Goal: Task Accomplishment & Management: Use online tool/utility

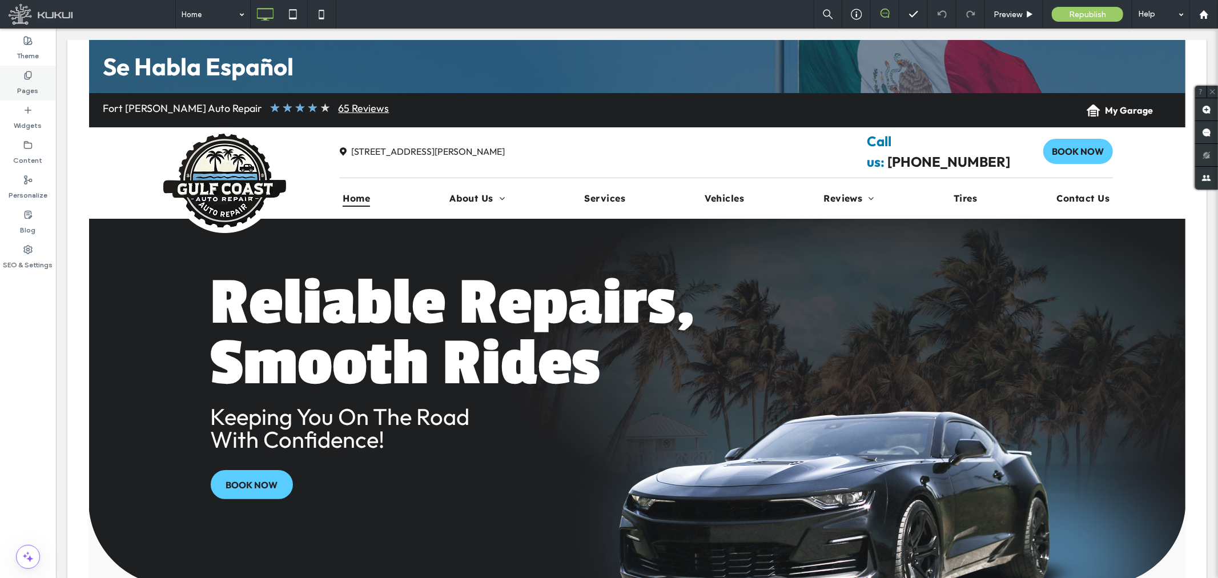
click at [26, 81] on label "Pages" at bounding box center [28, 88] width 21 height 16
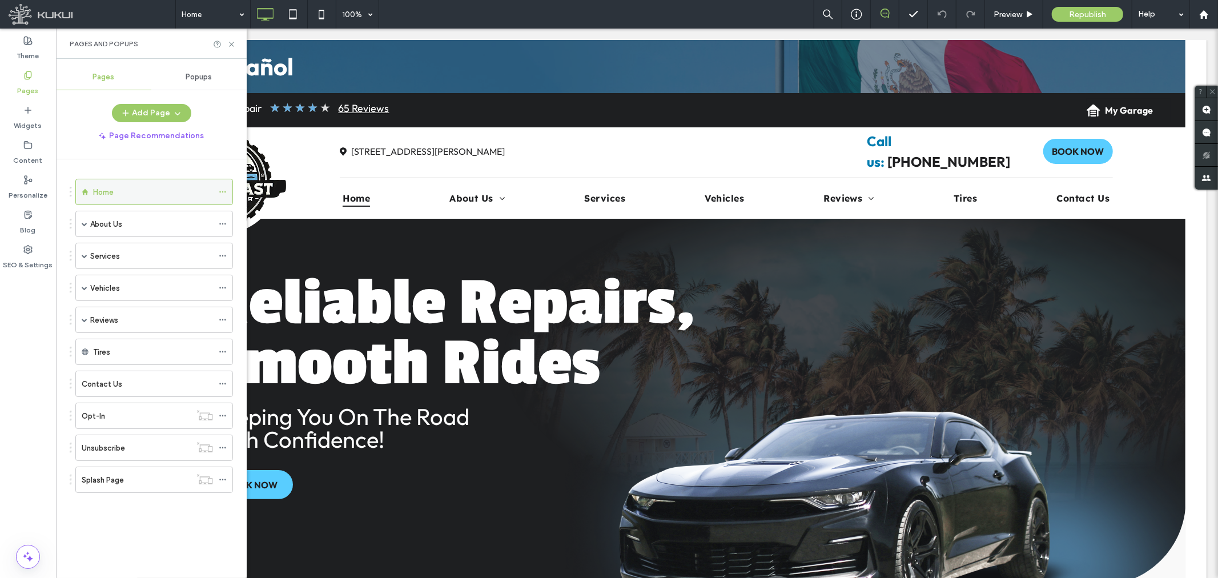
click at [116, 188] on div "Home" at bounding box center [153, 192] width 120 height 12
click at [200, 78] on span "Popups" at bounding box center [199, 77] width 26 height 9
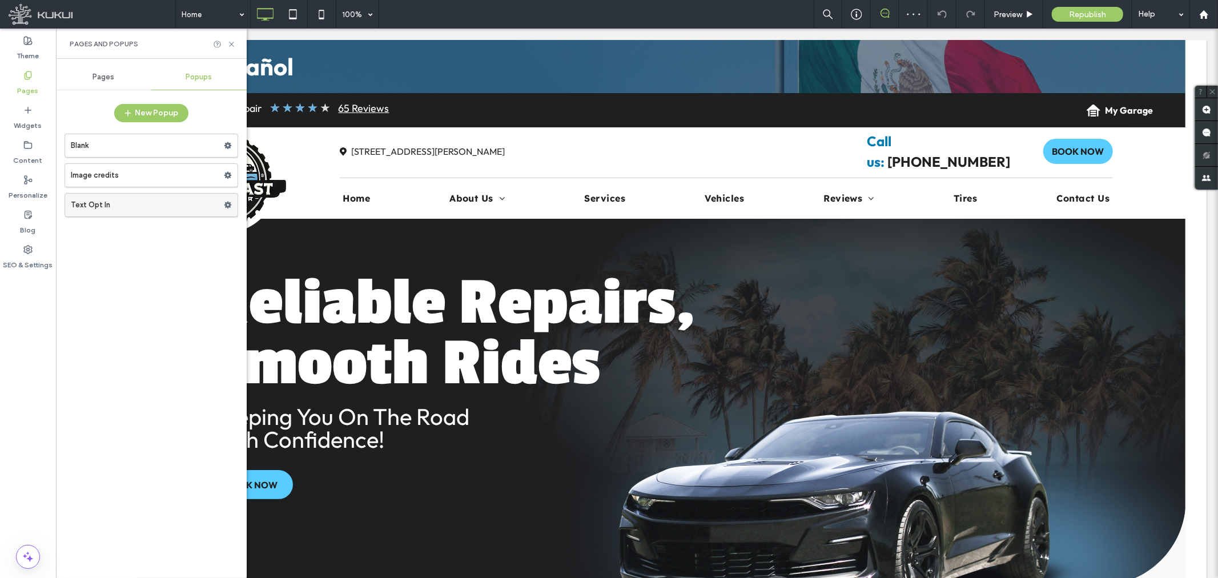
click at [227, 202] on icon at bounding box center [228, 205] width 8 height 8
click at [91, 207] on label "Text Opt In" at bounding box center [147, 205] width 153 height 23
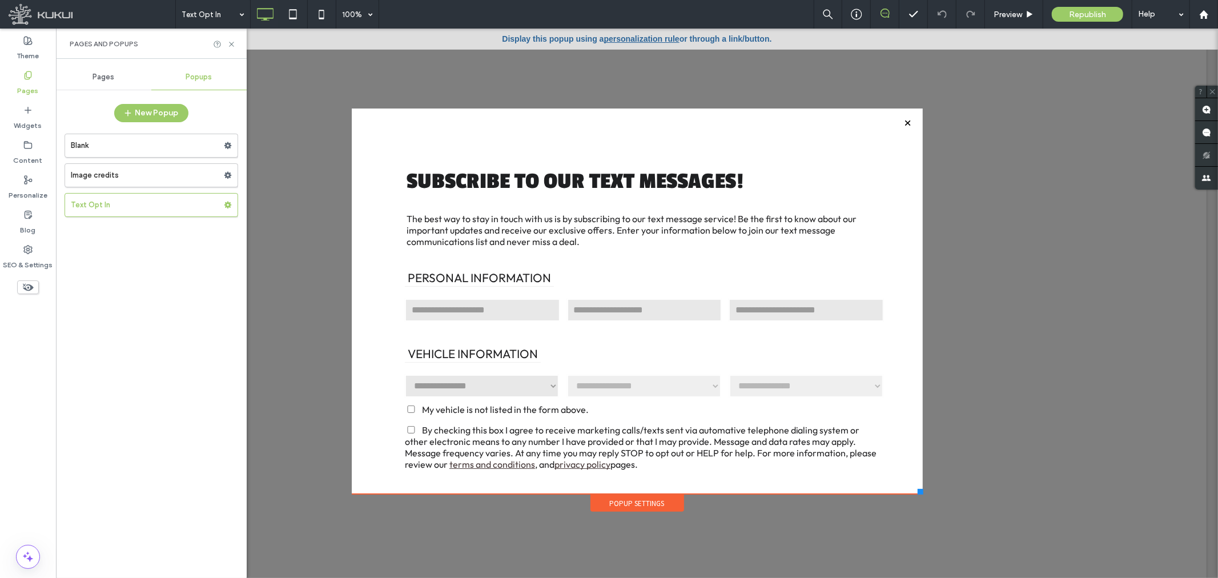
click at [627, 38] on link "personalization rule" at bounding box center [641, 38] width 75 height 9
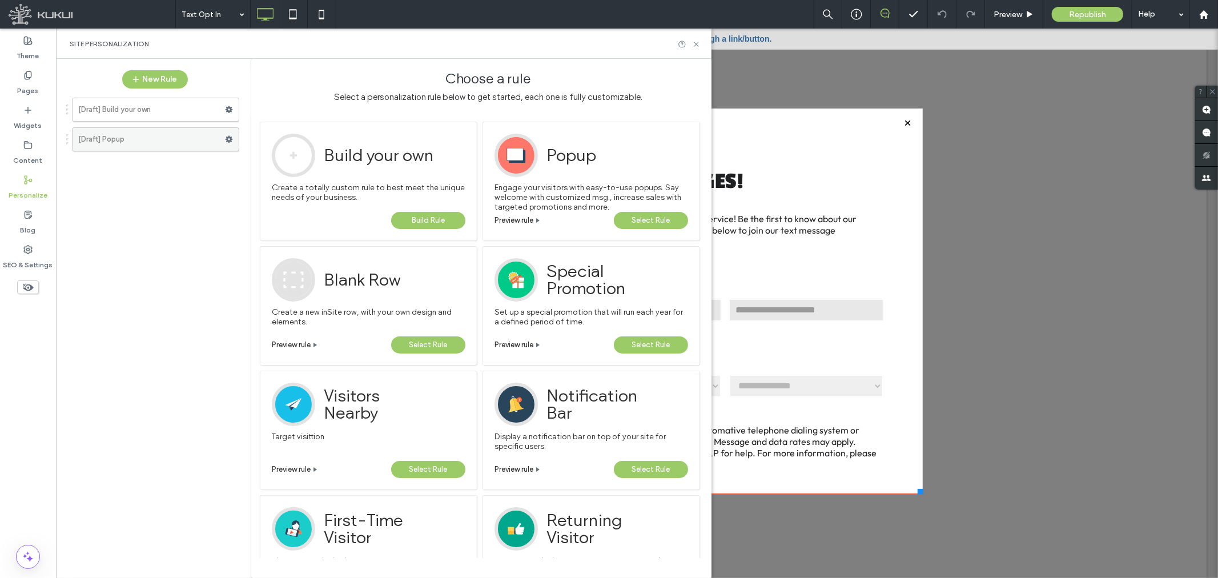
click at [166, 135] on label "[Draft] Popup" at bounding box center [151, 139] width 147 height 23
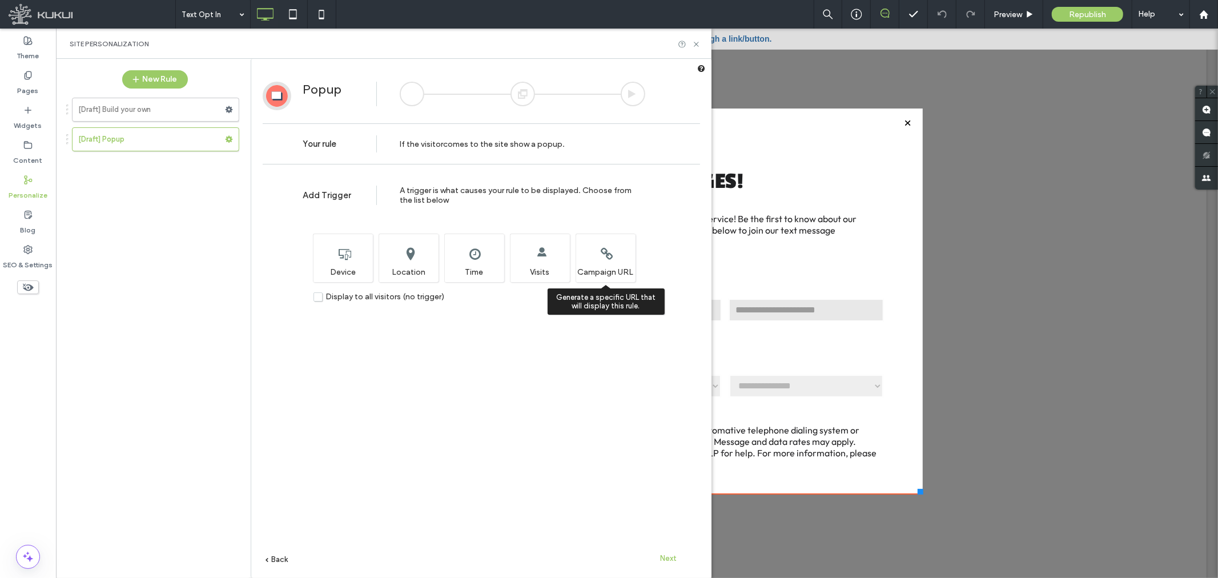
click at [614, 260] on div "Generate a specific URL that will display this rule. Campaign URL" at bounding box center [606, 258] width 60 height 49
click at [603, 262] on div "Generate a specific URL that will display this rule. Campaign URL" at bounding box center [606, 258] width 60 height 49
click at [670, 559] on span "Next" at bounding box center [669, 558] width 17 height 9
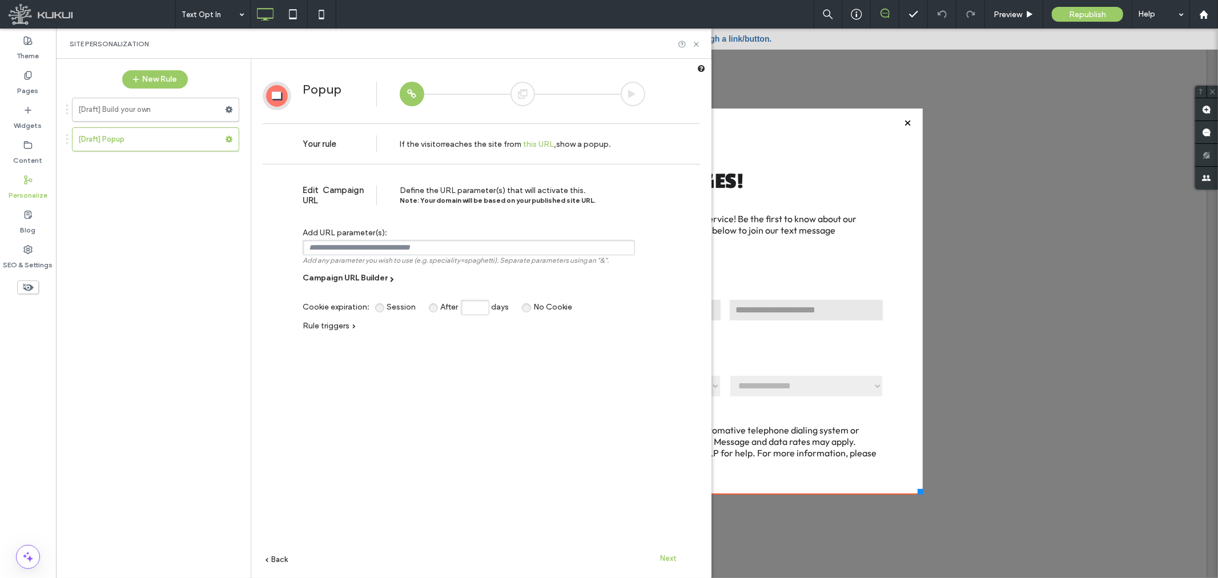
click at [330, 246] on input "text" at bounding box center [469, 247] width 332 height 15
paste input "**********"
type input "**********"
click at [356, 277] on span "Campaign URL Builder" at bounding box center [345, 278] width 85 height 10
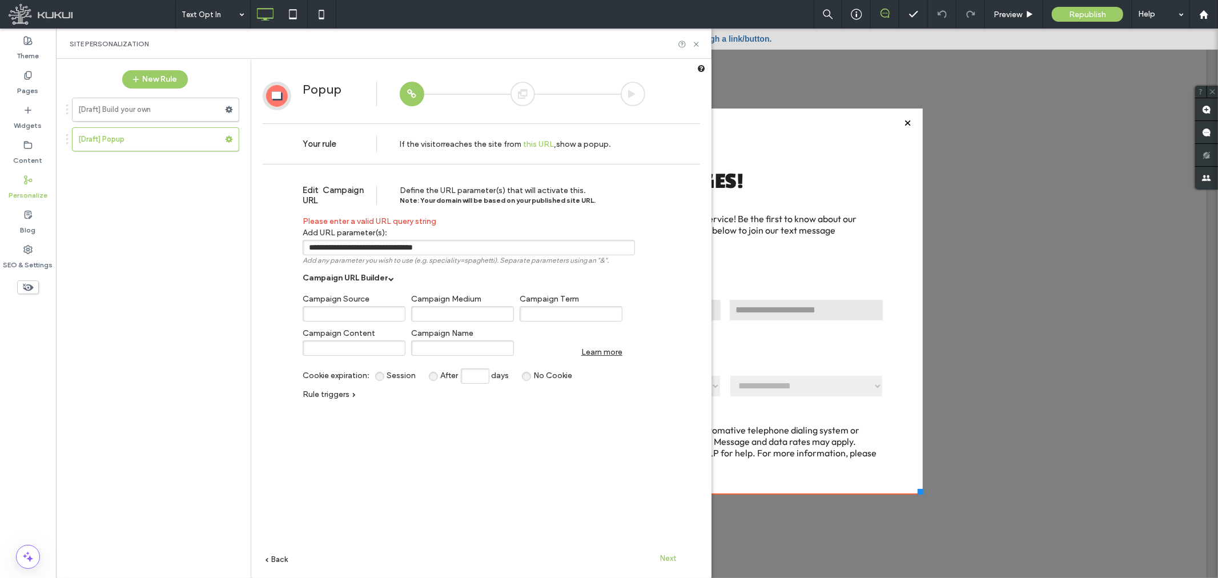
drag, startPoint x: 460, startPoint y: 244, endPoint x: 276, endPoint y: 238, distance: 184.0
click at [276, 238] on div "**********" at bounding box center [482, 391] width 438 height 442
click at [281, 557] on span "Back" at bounding box center [279, 559] width 17 height 9
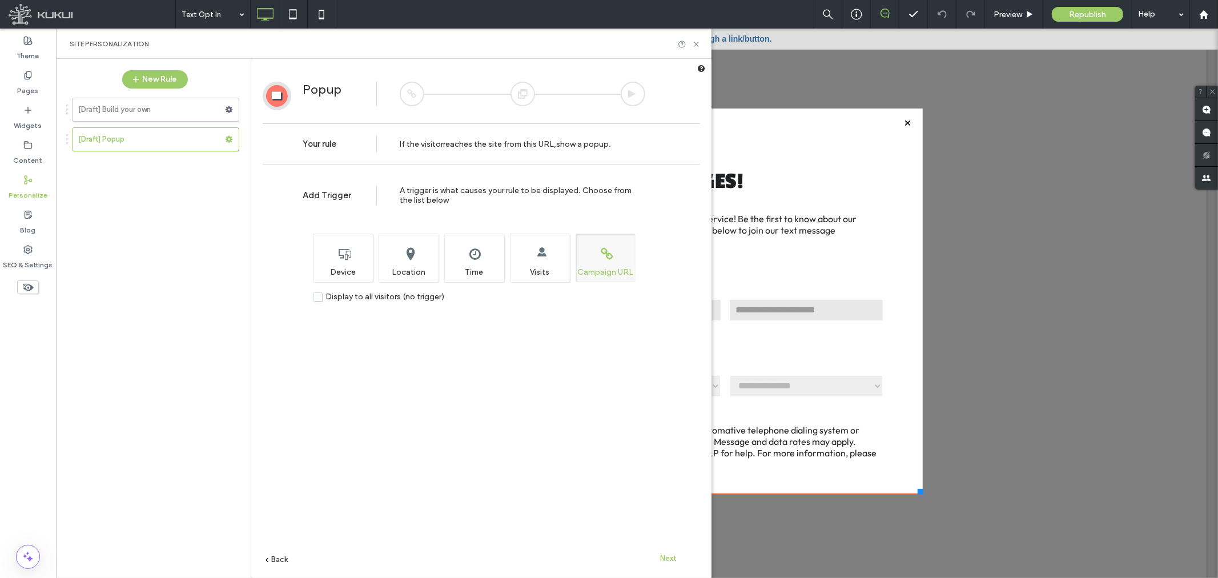
click at [281, 557] on span "Back" at bounding box center [279, 559] width 17 height 9
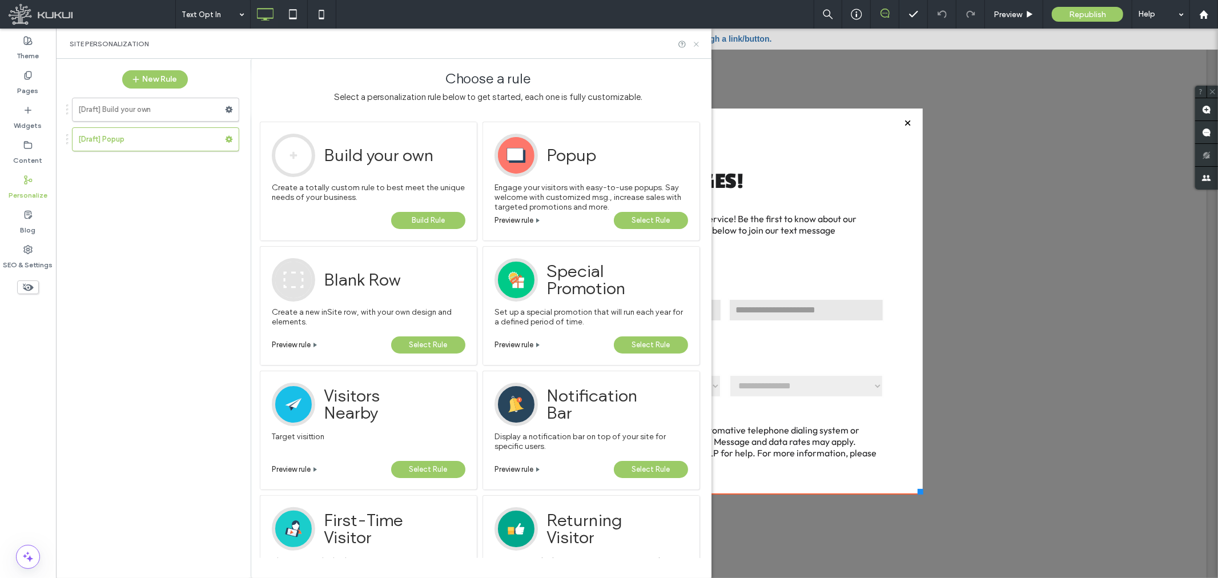
click at [697, 45] on use at bounding box center [696, 44] width 5 height 5
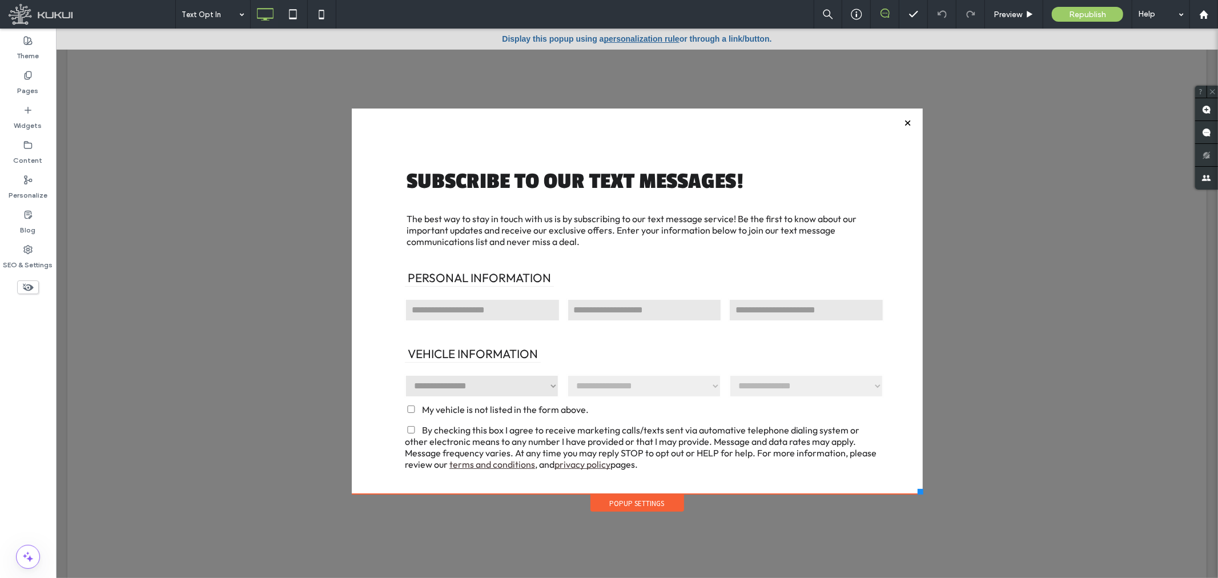
click at [904, 121] on div at bounding box center [907, 122] width 15 height 15
click at [29, 83] on label "Pages" at bounding box center [28, 88] width 21 height 16
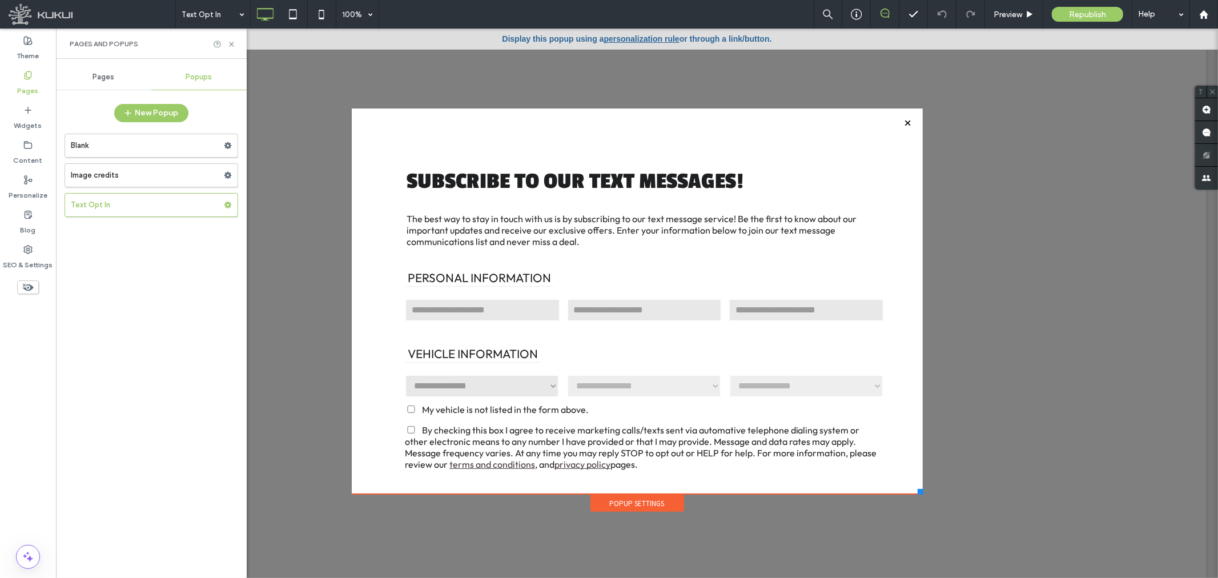
click at [102, 76] on span "Pages" at bounding box center [104, 77] width 22 height 9
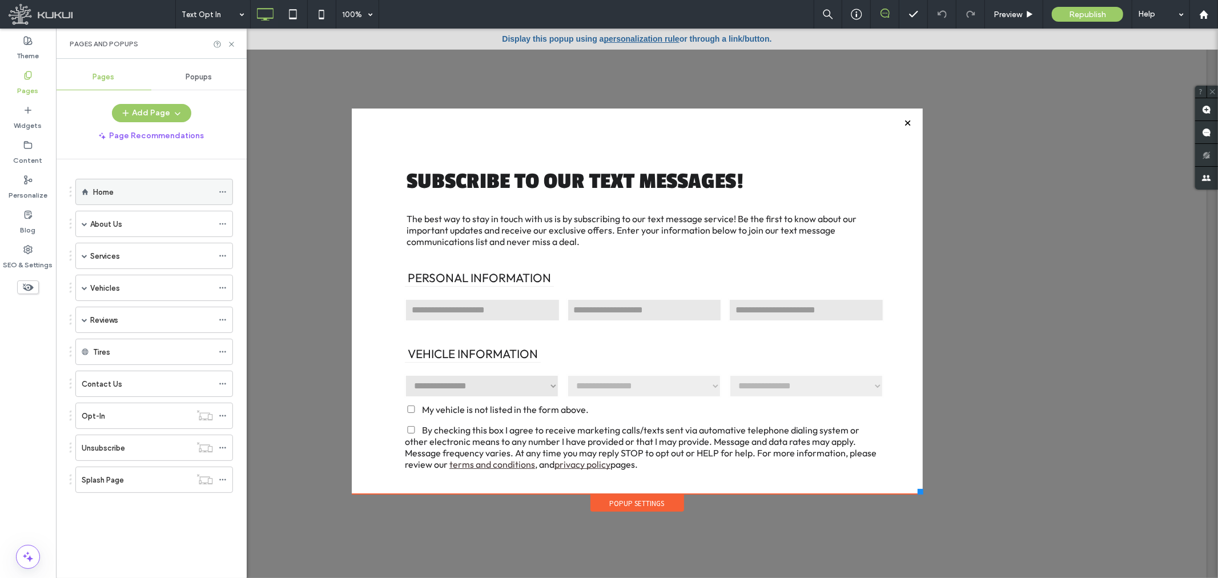
click at [105, 190] on label "Home" at bounding box center [103, 192] width 21 height 20
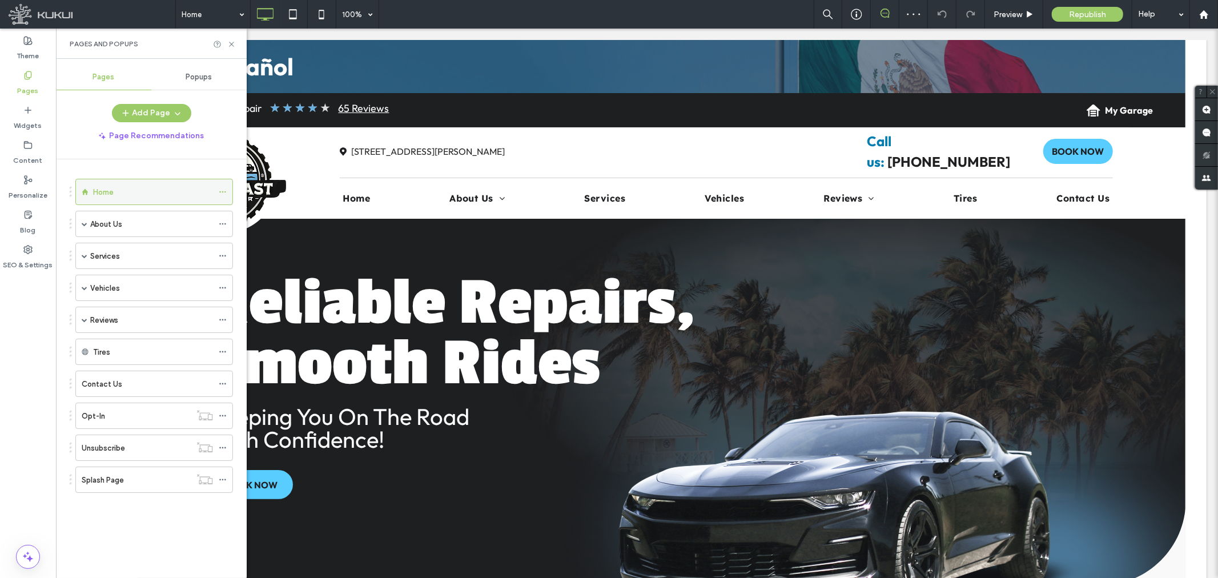
click at [224, 192] on icon at bounding box center [223, 192] width 8 height 8
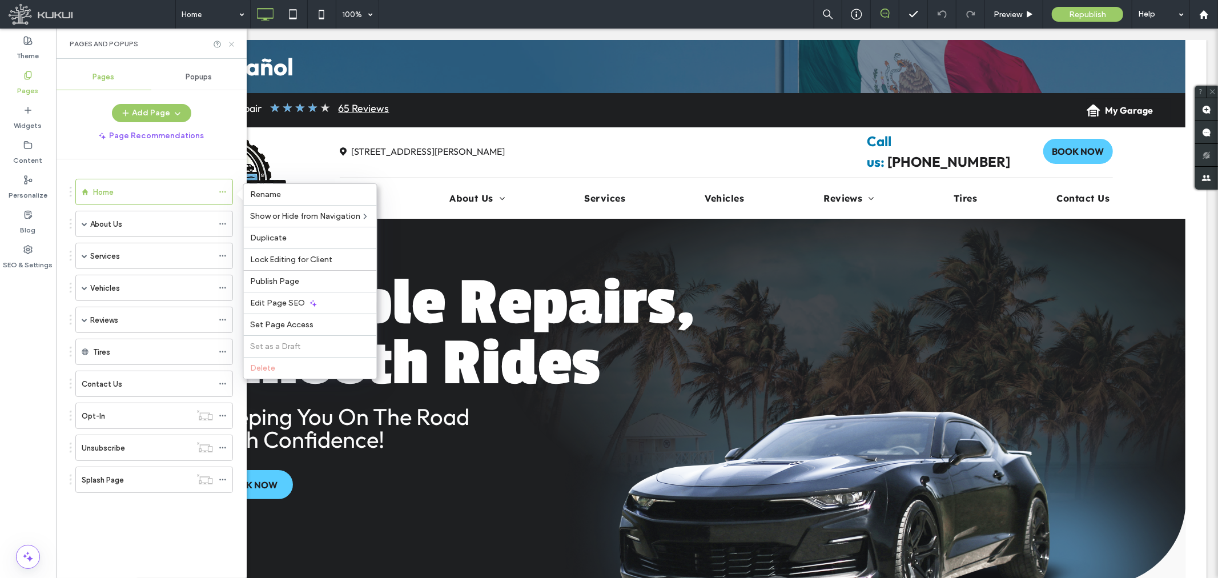
click at [231, 43] on use at bounding box center [231, 44] width 5 height 5
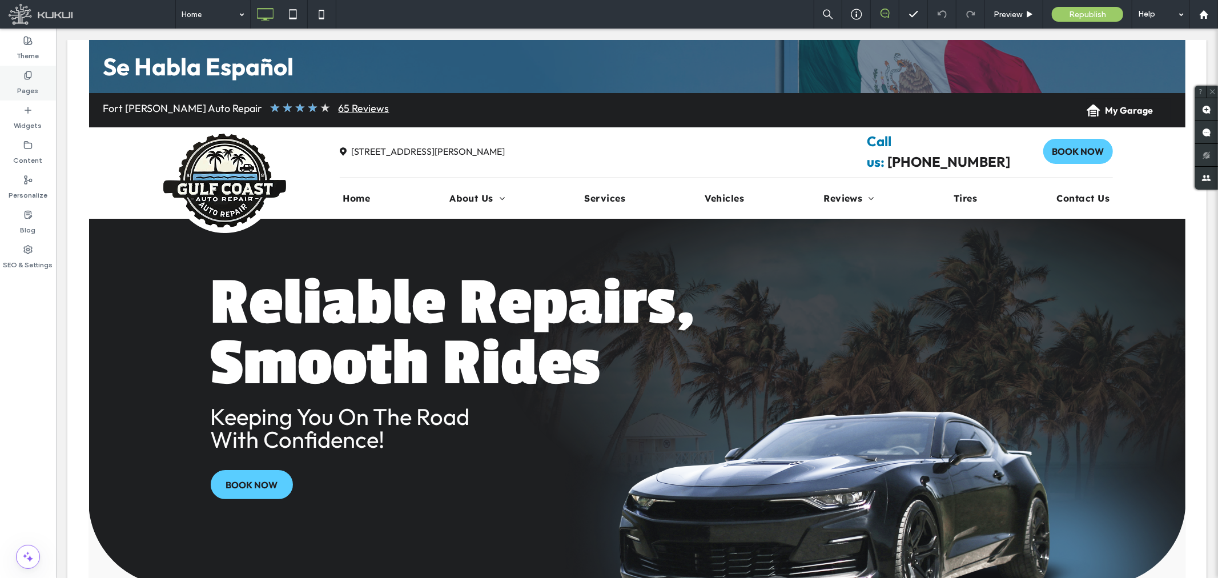
click at [22, 77] on div "Pages" at bounding box center [28, 83] width 56 height 35
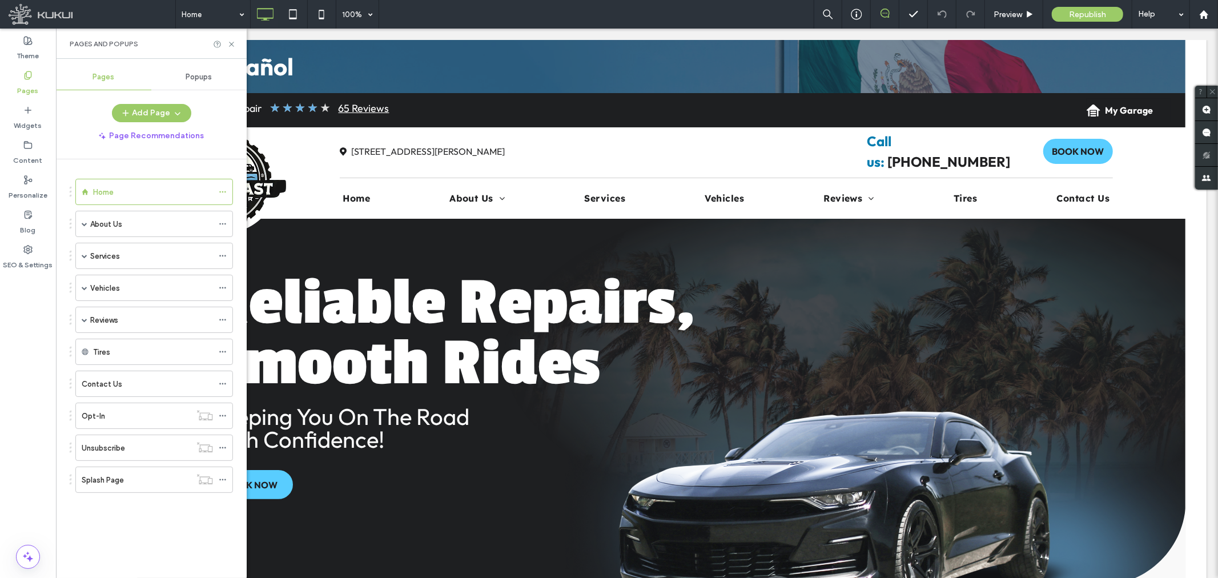
click at [193, 75] on span "Popups" at bounding box center [199, 77] width 26 height 9
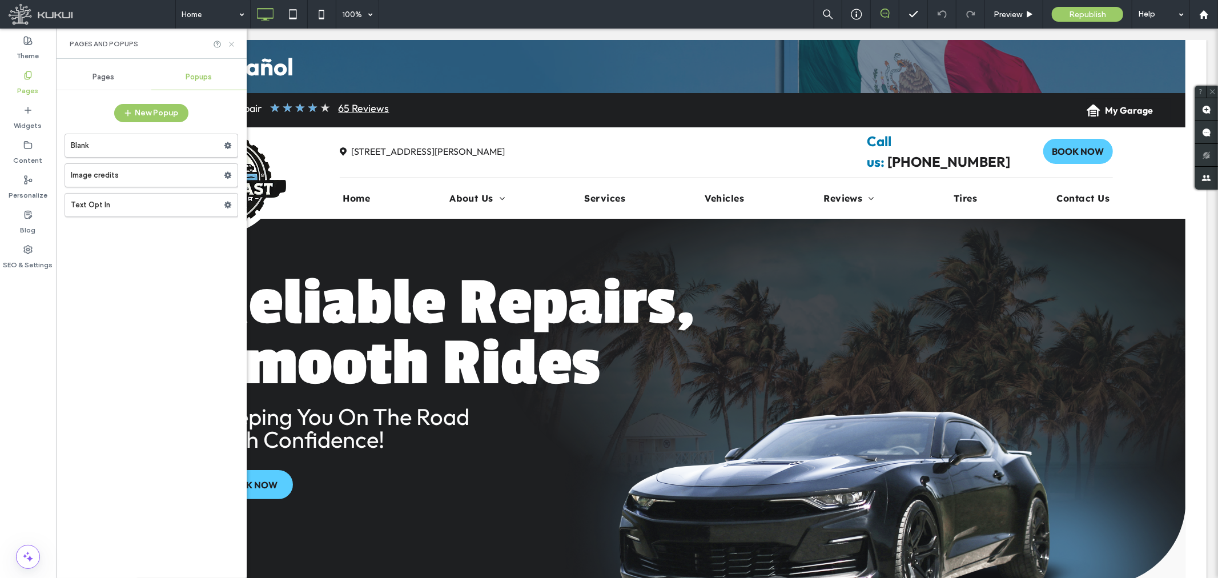
click at [234, 42] on icon at bounding box center [231, 44] width 9 height 9
